Goal: Information Seeking & Learning: Learn about a topic

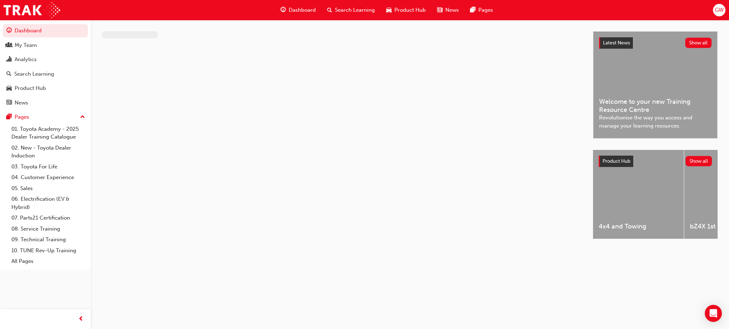
click at [363, 15] on div "Search Learning" at bounding box center [350, 10] width 59 height 15
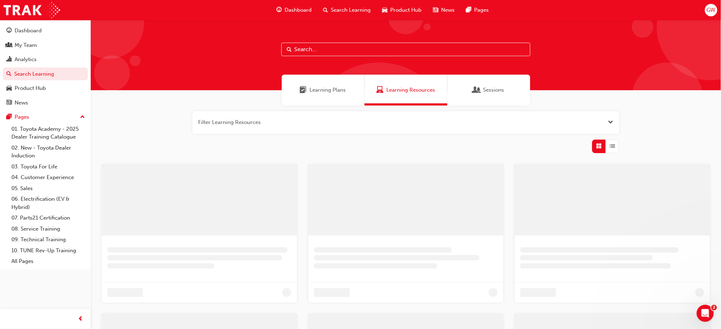
click at [361, 9] on span "Search Learning" at bounding box center [351, 10] width 40 height 8
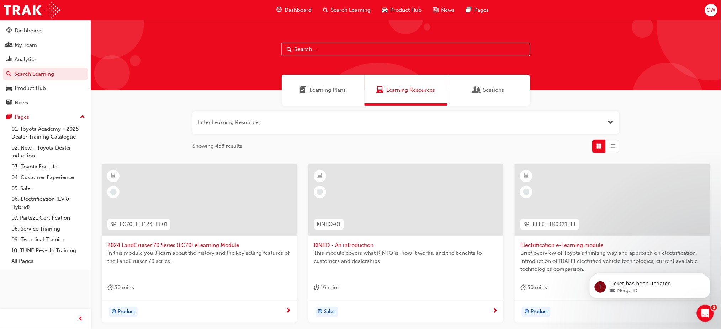
click at [365, 11] on span "Search Learning" at bounding box center [351, 10] width 40 height 8
click at [365, 9] on span "Search Learning" at bounding box center [351, 10] width 40 height 8
click at [348, 51] on input "text" at bounding box center [405, 50] width 249 height 14
type input "acl"
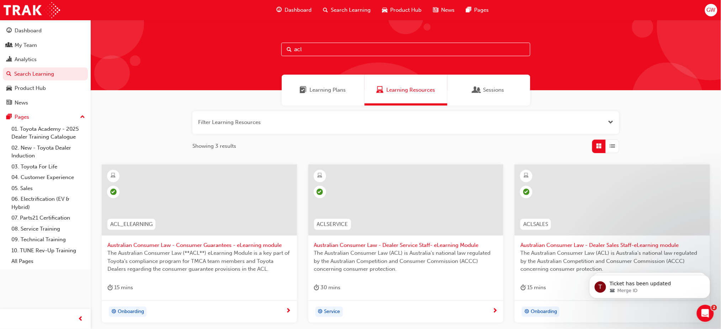
click at [418, 247] on span "Australian Consumer Law - Dealer Service Staff- eLearning Module" at bounding box center [406, 246] width 184 height 8
